Goal: Task Accomplishment & Management: Use online tool/utility

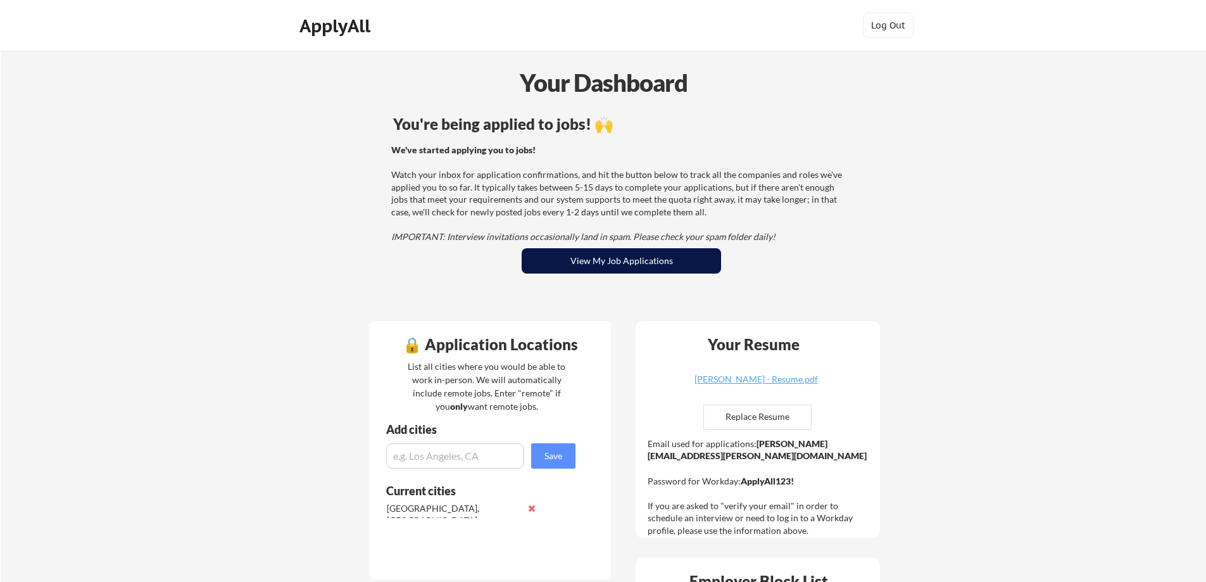
click at [592, 258] on button "View My Job Applications" at bounding box center [621, 260] width 199 height 25
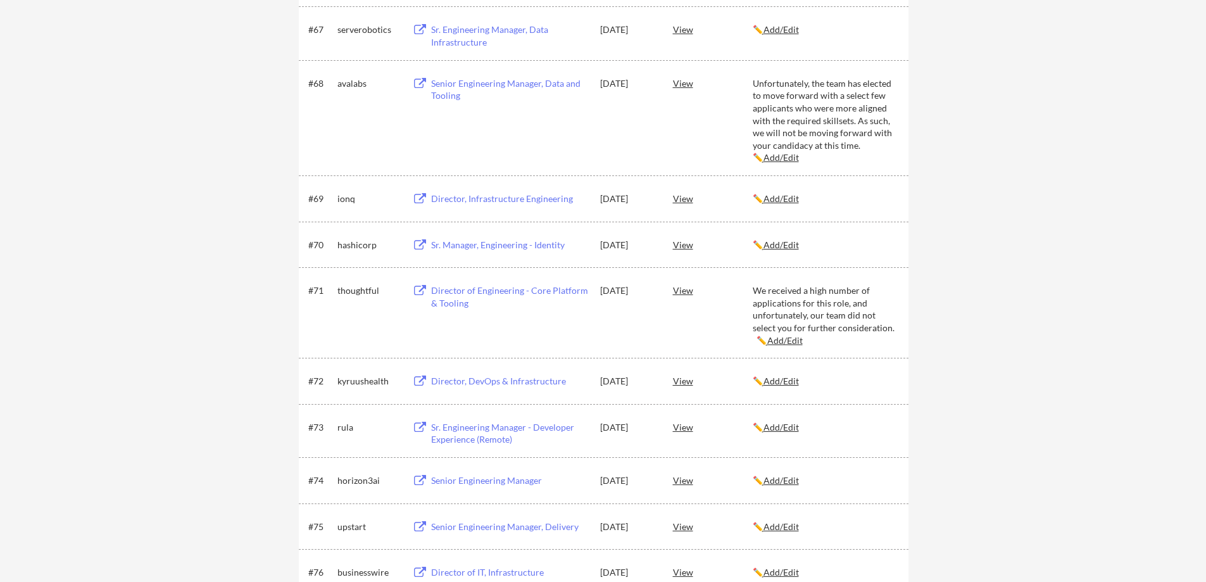
scroll to position [99, 0]
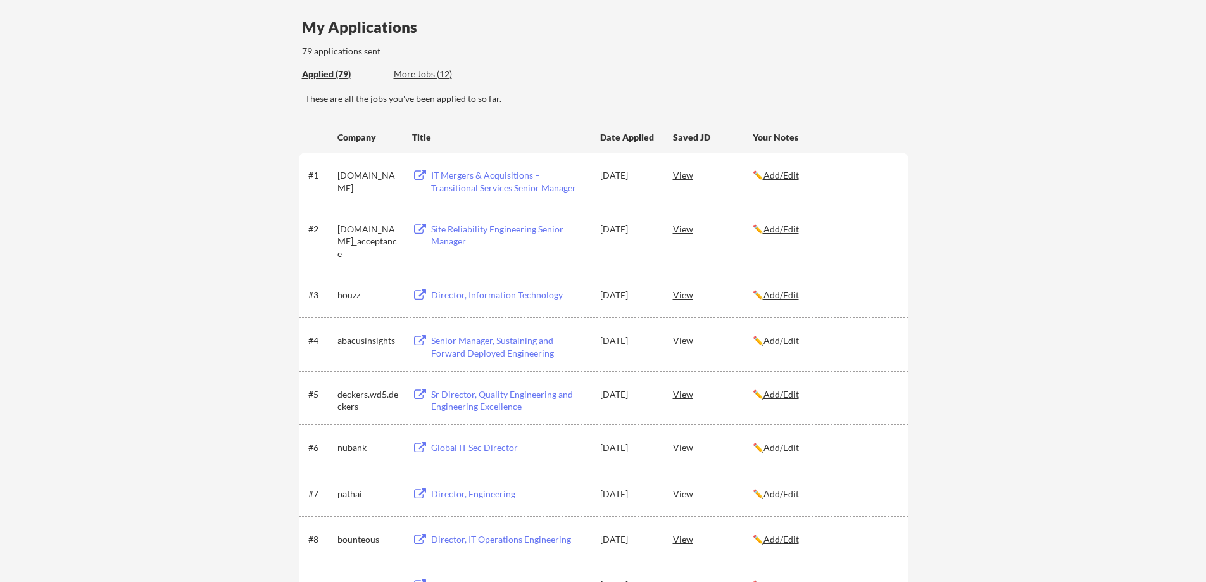
scroll to position [0, 0]
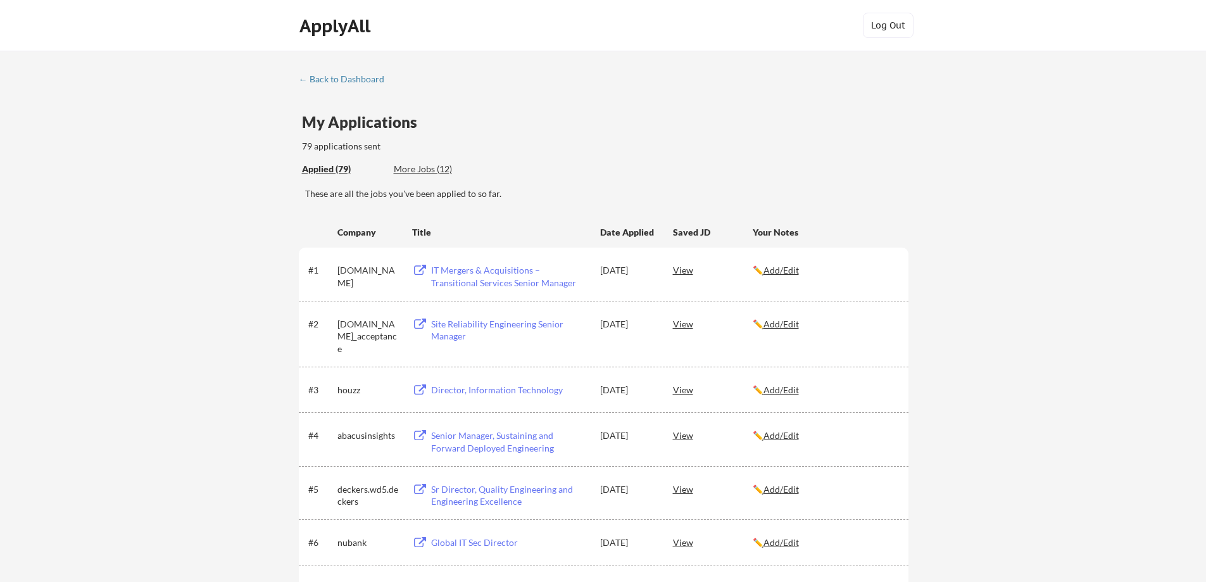
click at [423, 168] on div "More Jobs (12)" at bounding box center [440, 169] width 93 height 13
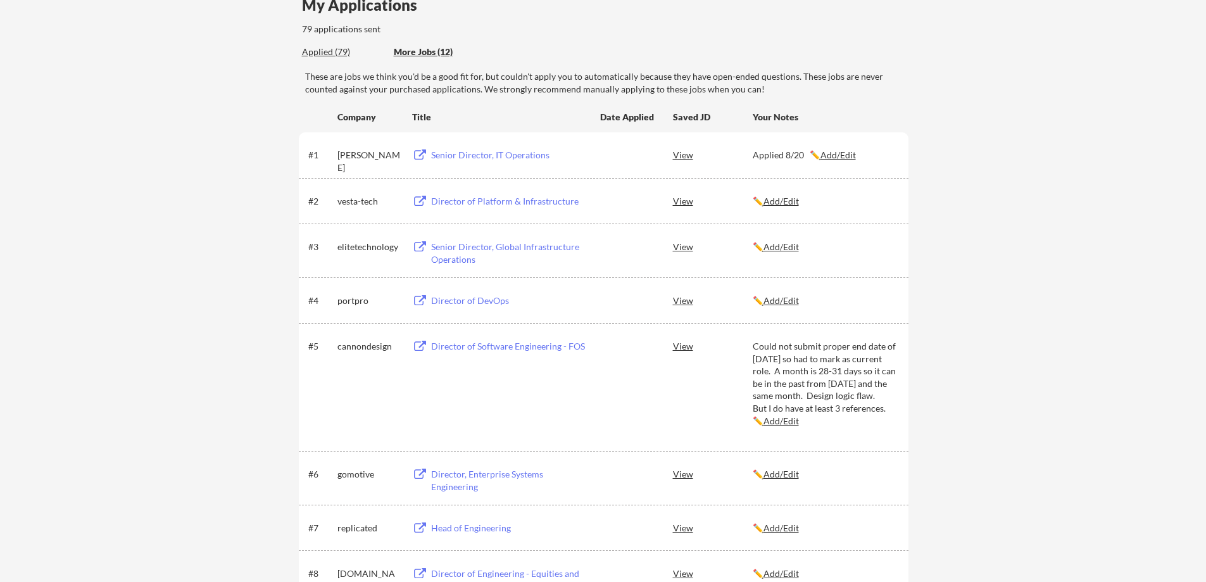
scroll to position [63, 0]
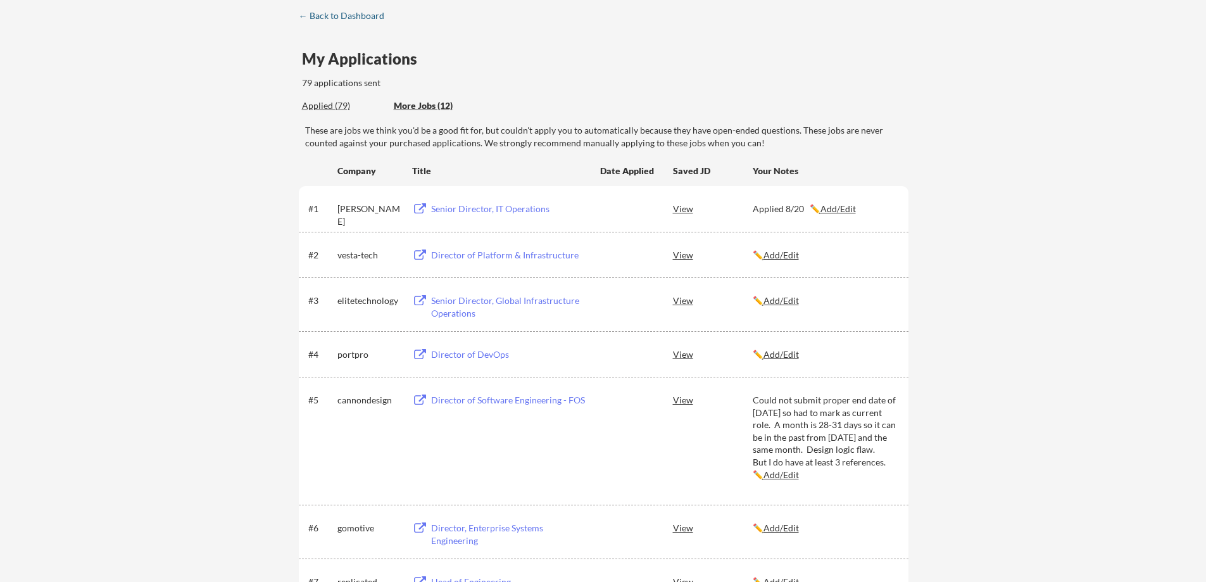
click at [344, 13] on div "← Back to Dashboard" at bounding box center [346, 15] width 95 height 9
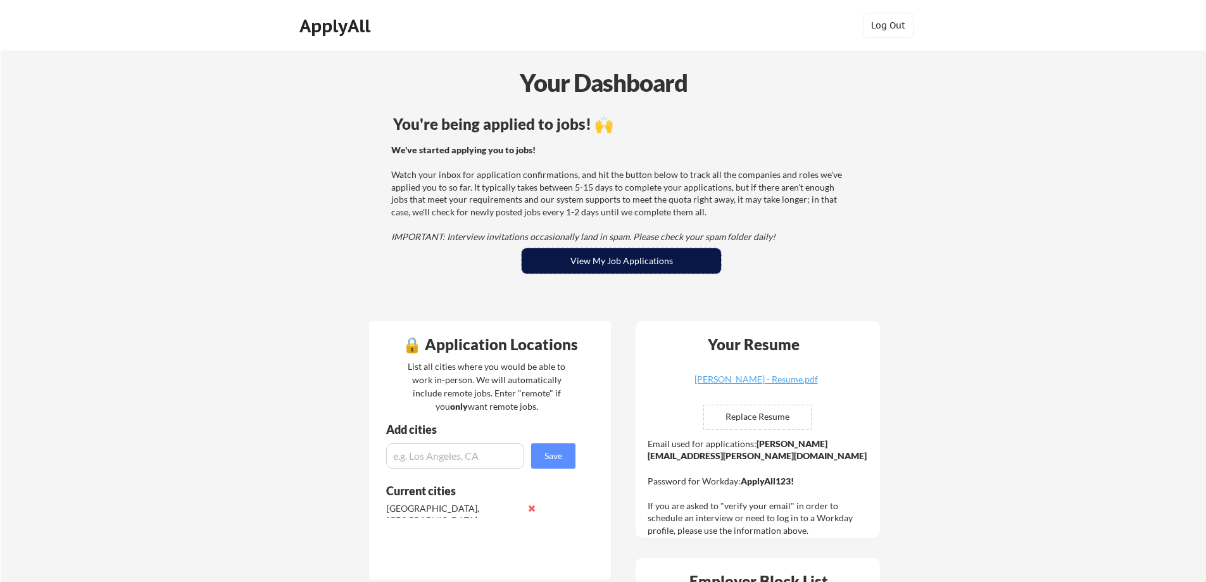
click at [572, 265] on button "View My Job Applications" at bounding box center [621, 260] width 199 height 25
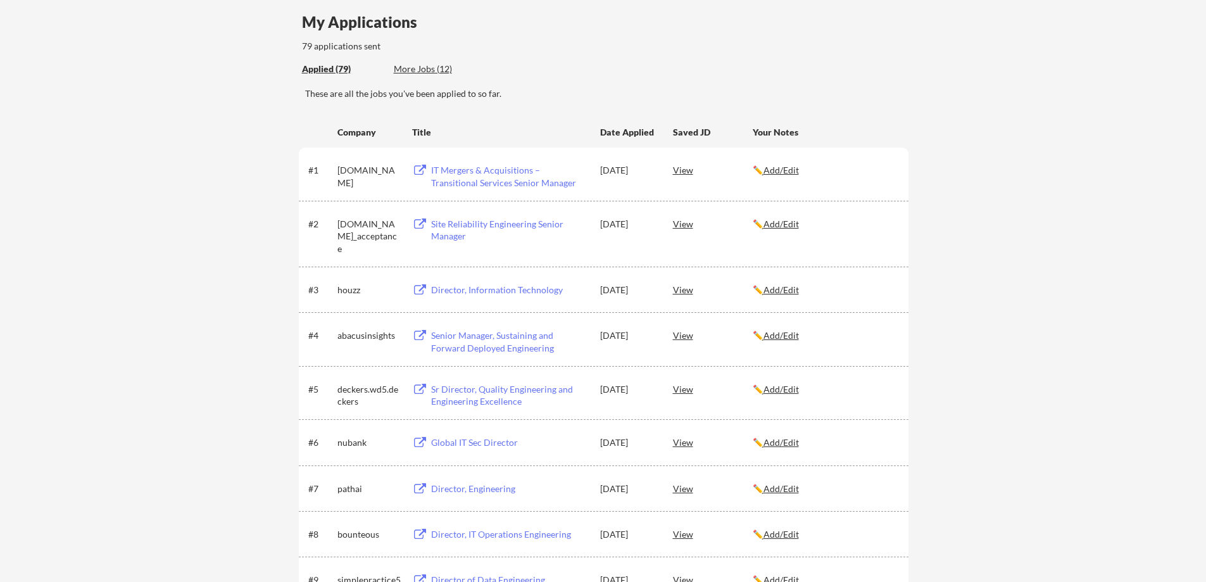
scroll to position [190, 0]
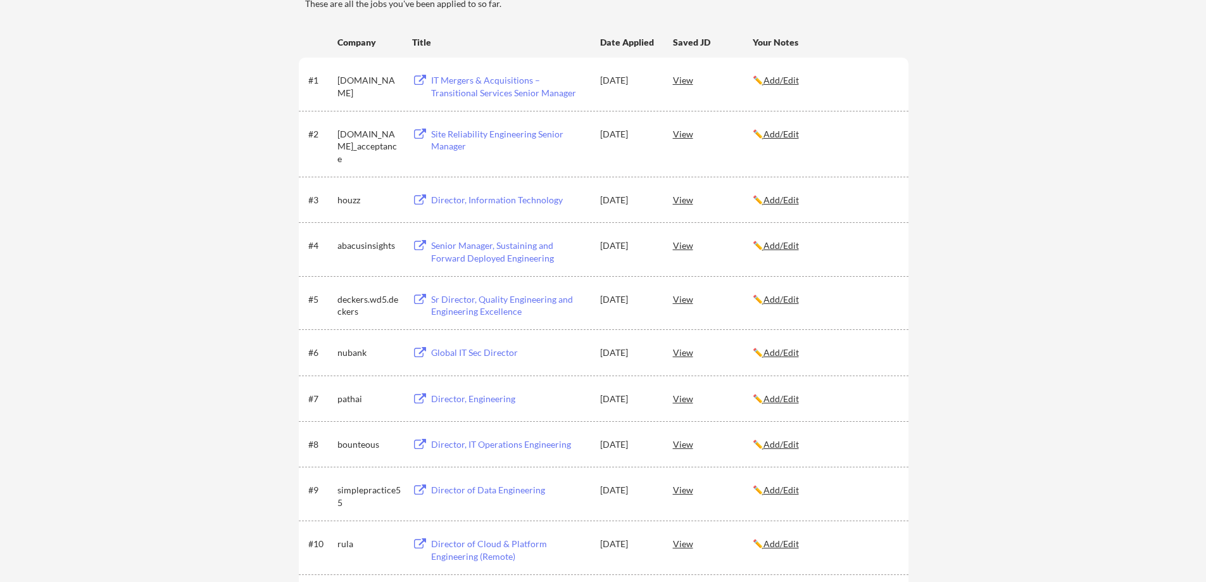
click at [462, 81] on div "IT Mergers & Acquisitions – Transitional Services Senior Manager" at bounding box center [509, 86] width 157 height 25
click at [471, 135] on div "Site Reliability Engineering Senior Manager" at bounding box center [509, 140] width 157 height 25
click at [443, 78] on div "IT Mergers & Acquisitions – Transitional Services Senior Manager" at bounding box center [509, 86] width 157 height 25
click at [465, 201] on div "Director, Information Technology" at bounding box center [509, 200] width 157 height 13
click at [494, 137] on div "Site Reliability Engineering Senior Manager" at bounding box center [509, 140] width 157 height 25
